Goal: Find specific fact

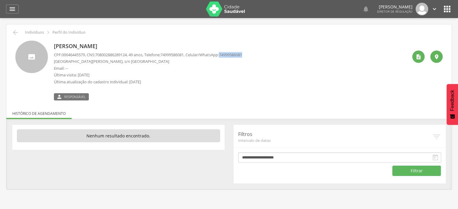
drag, startPoint x: 231, startPoint y: 54, endPoint x: 266, endPoint y: 54, distance: 34.9
click at [266, 54] on div "[PERSON_NAME] CPF: 00046445579 , CNS: [PHONE_NUMBER] , 49 anos, Telefone: [PHON…" at bounding box center [231, 71] width 354 height 60
copy span "74999586081"
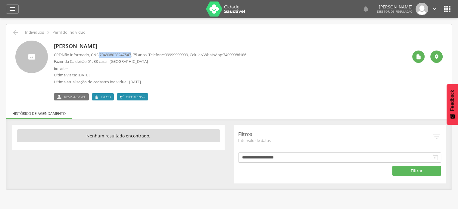
drag, startPoint x: 102, startPoint y: 54, endPoint x: 135, endPoint y: 53, distance: 32.5
click at [131, 53] on span "704808028247547" at bounding box center [115, 54] width 32 height 5
